Goal: Transaction & Acquisition: Purchase product/service

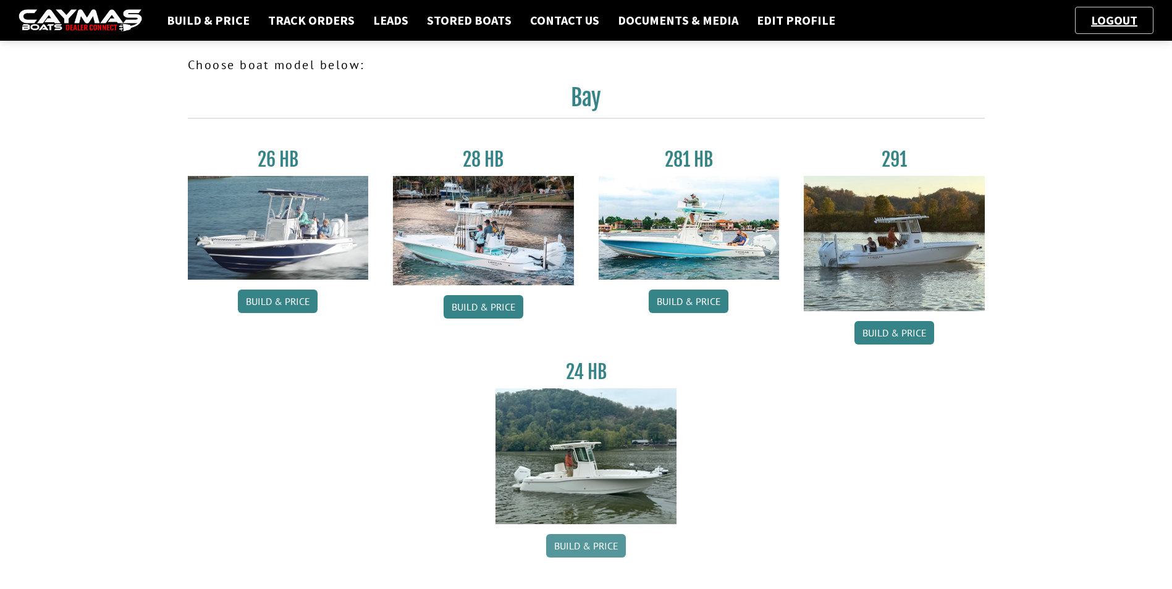
click at [587, 550] on link "Build & Price" at bounding box center [586, 545] width 80 height 23
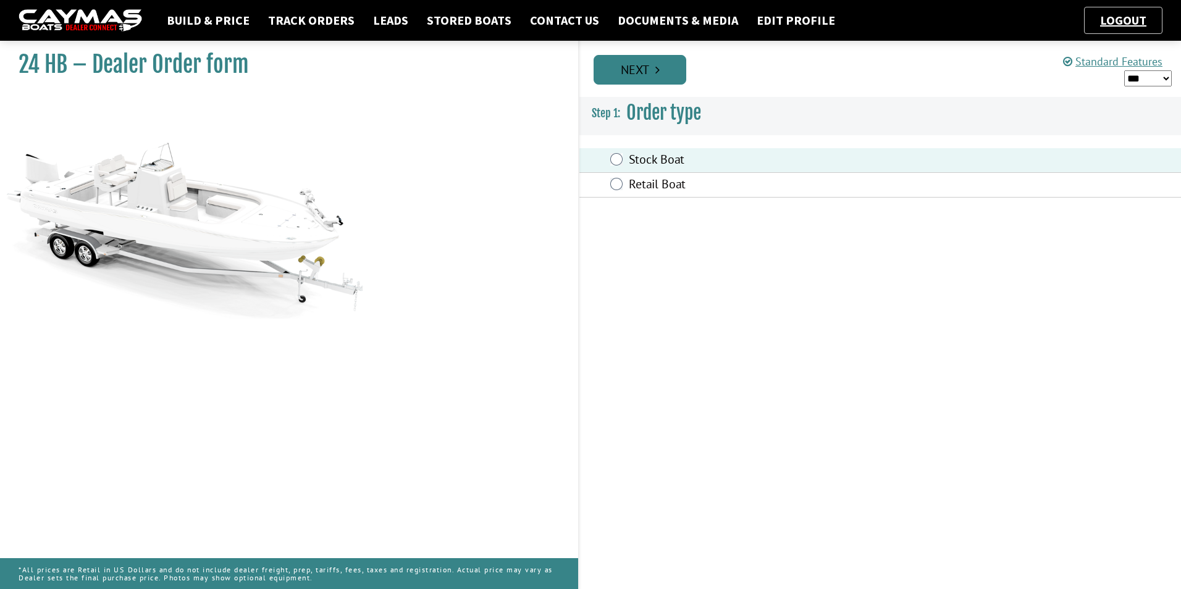
click at [644, 77] on link "Next" at bounding box center [640, 70] width 93 height 30
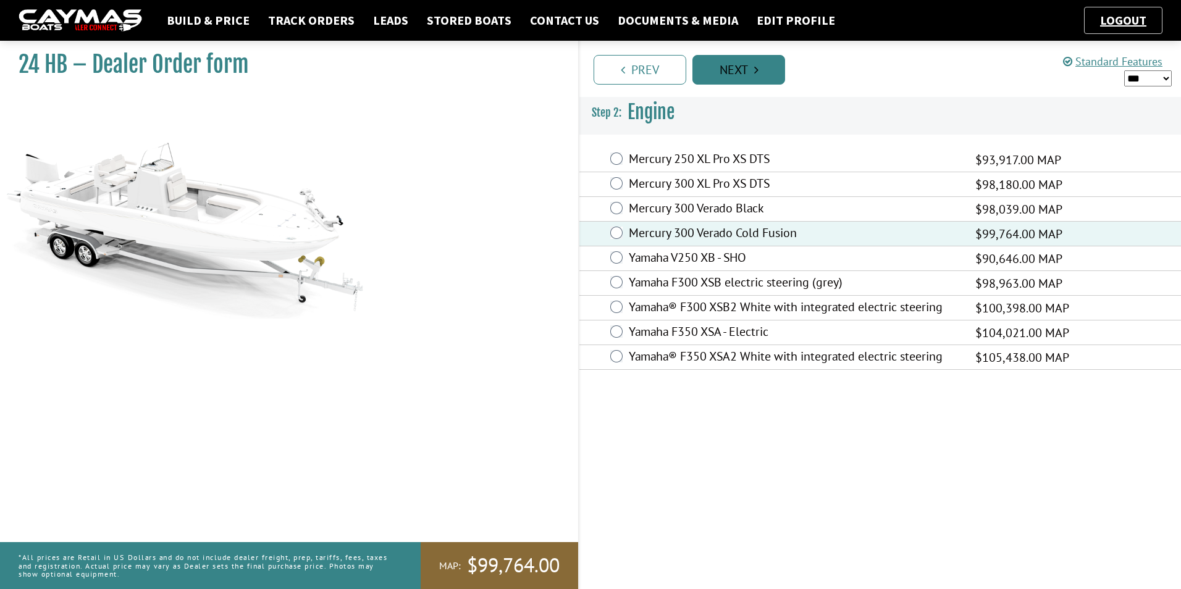
click at [723, 70] on link "Next" at bounding box center [738, 70] width 93 height 30
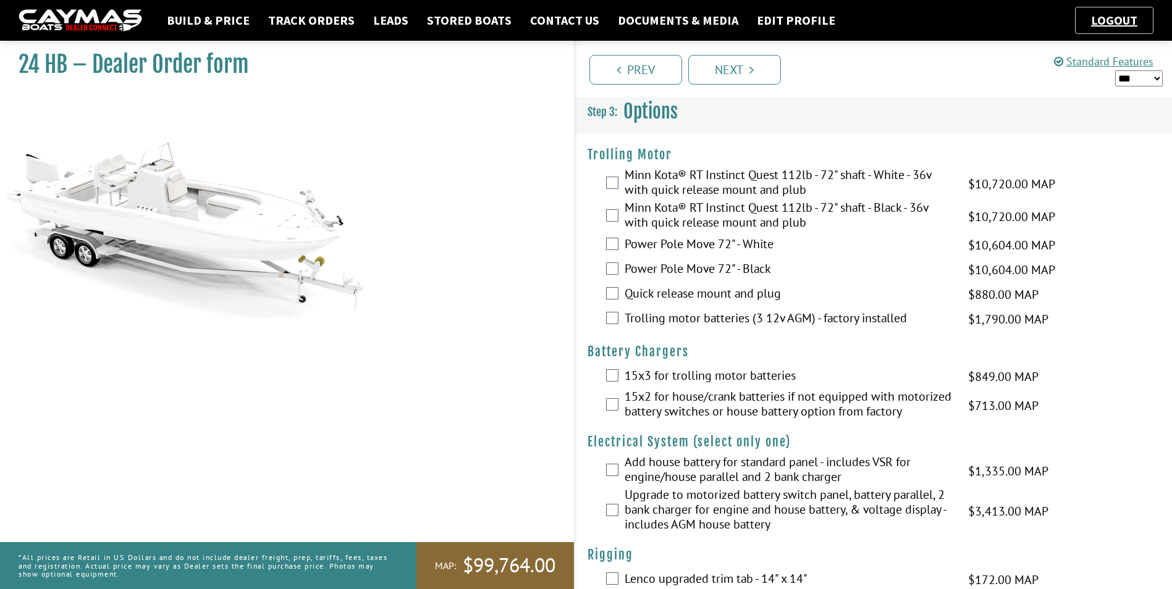
click at [619, 183] on div "Minn Kota® RT Instinct Quest 112lb - 72" shaft - White - 36v with quick release…" at bounding box center [873, 183] width 597 height 33
click at [618, 183] on div "Minn Kota® RT Instinct Quest 112lb - 72" shaft - White - 36v with quick release…" at bounding box center [873, 183] width 597 height 33
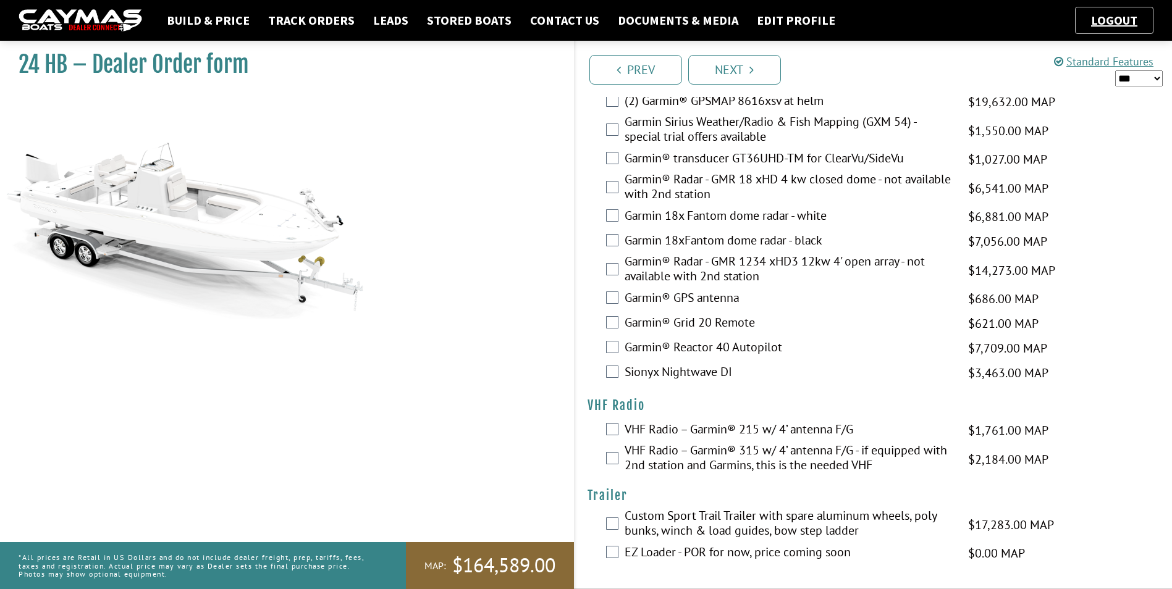
scroll to position [2701, 0]
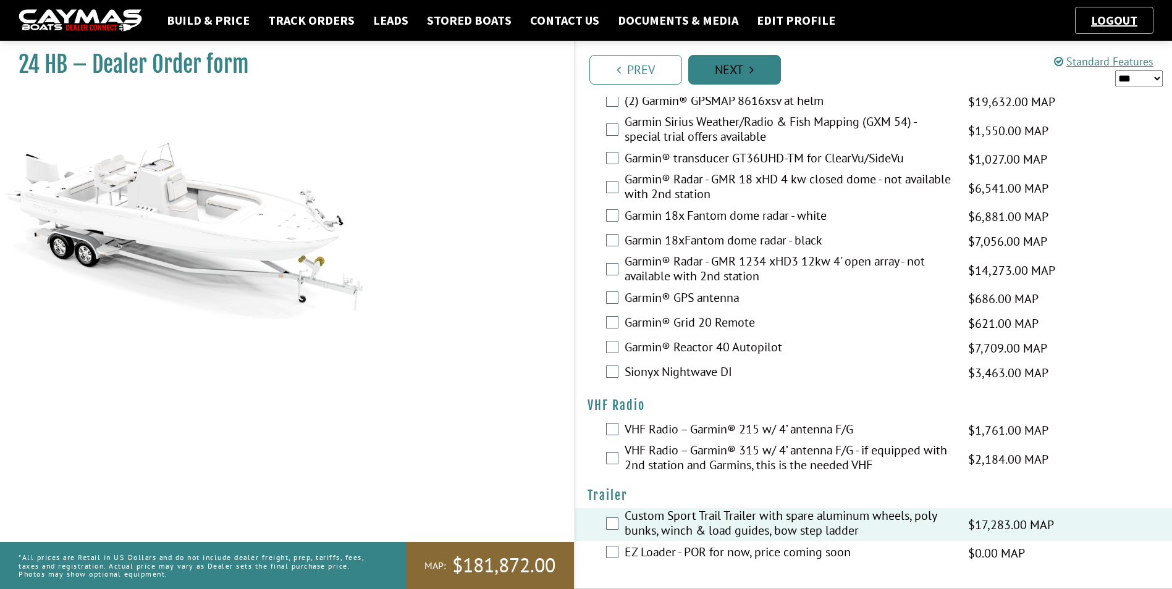
click at [763, 82] on link "Next" at bounding box center [734, 70] width 93 height 30
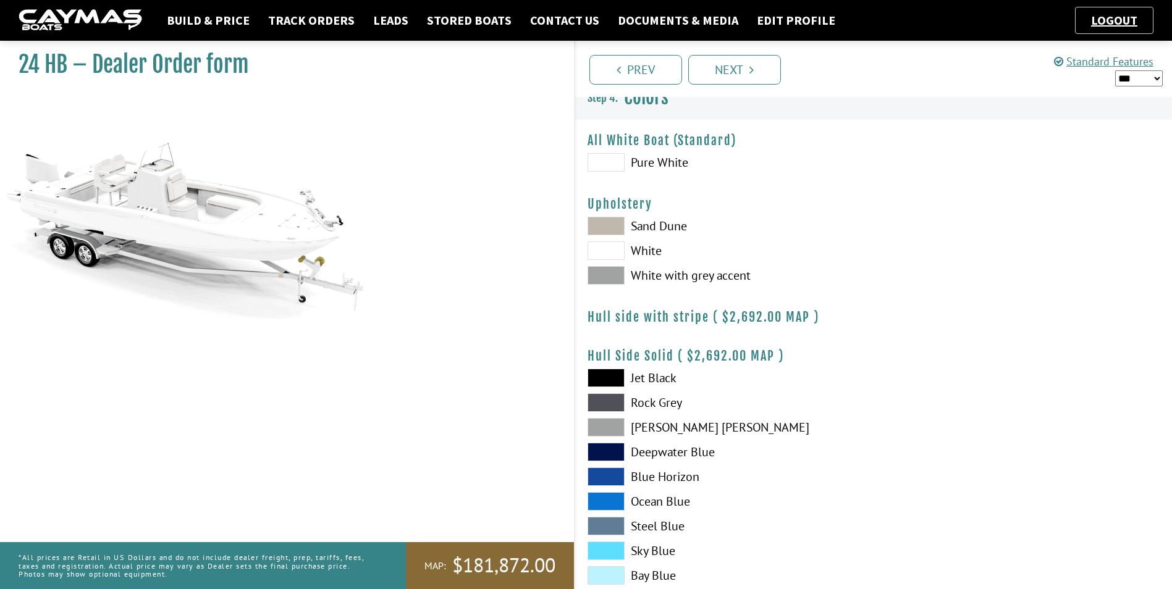
scroll to position [0, 0]
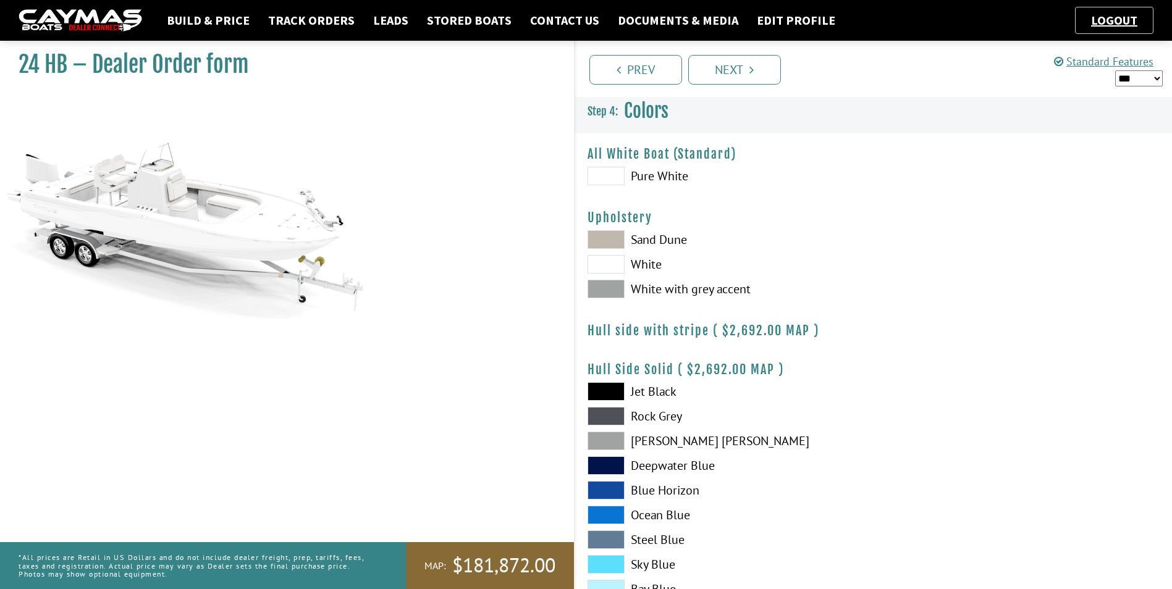
click at [605, 179] on span at bounding box center [605, 176] width 37 height 19
click at [621, 272] on span at bounding box center [605, 264] width 37 height 19
click at [742, 67] on link "Next" at bounding box center [734, 70] width 93 height 30
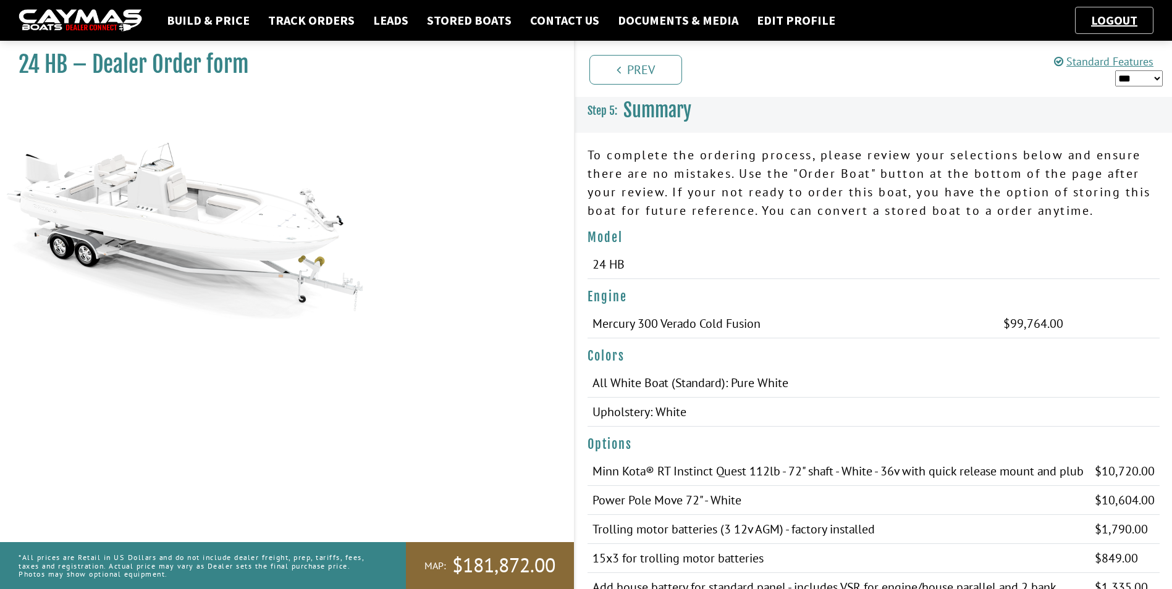
click at [1122, 78] on select "*** ****** ******" at bounding box center [1139, 78] width 48 height 16
select select "*"
click at [1115, 70] on select "*** ****** ******" at bounding box center [1139, 78] width 48 height 16
